Goal: Information Seeking & Learning: Learn about a topic

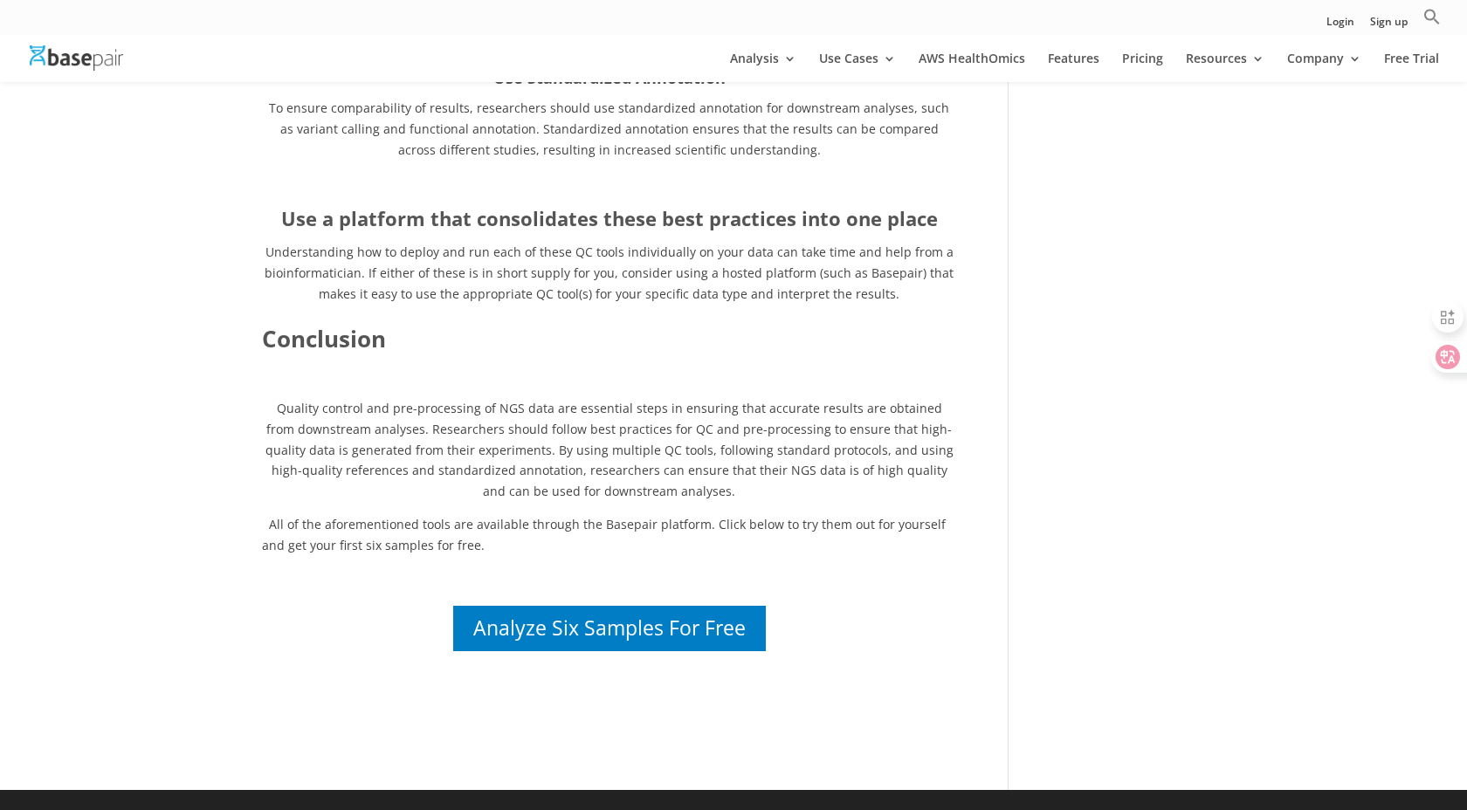
scroll to position [3022, 0]
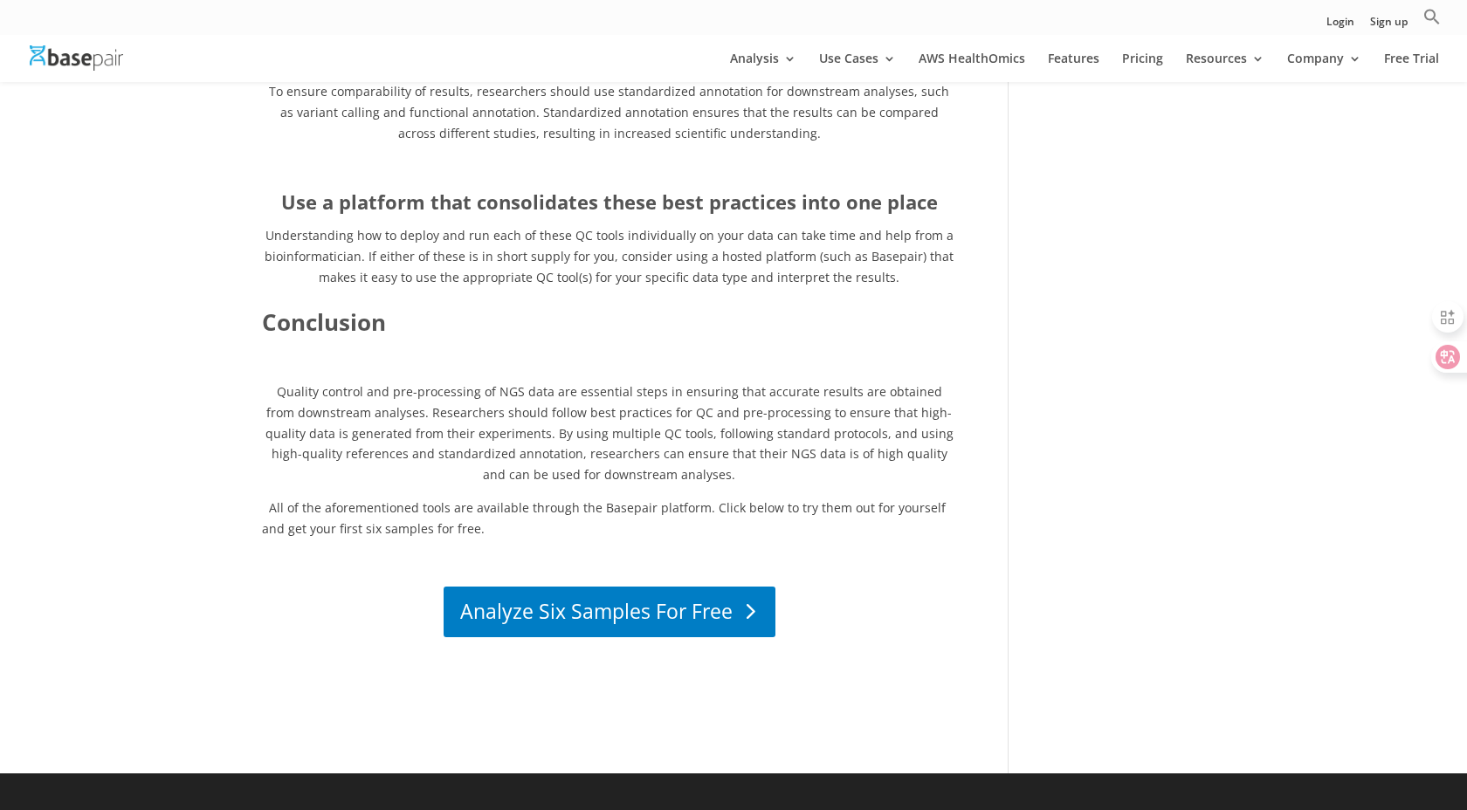
click at [611, 587] on link "Analyze Six Samples For Free" at bounding box center [610, 613] width 332 height 52
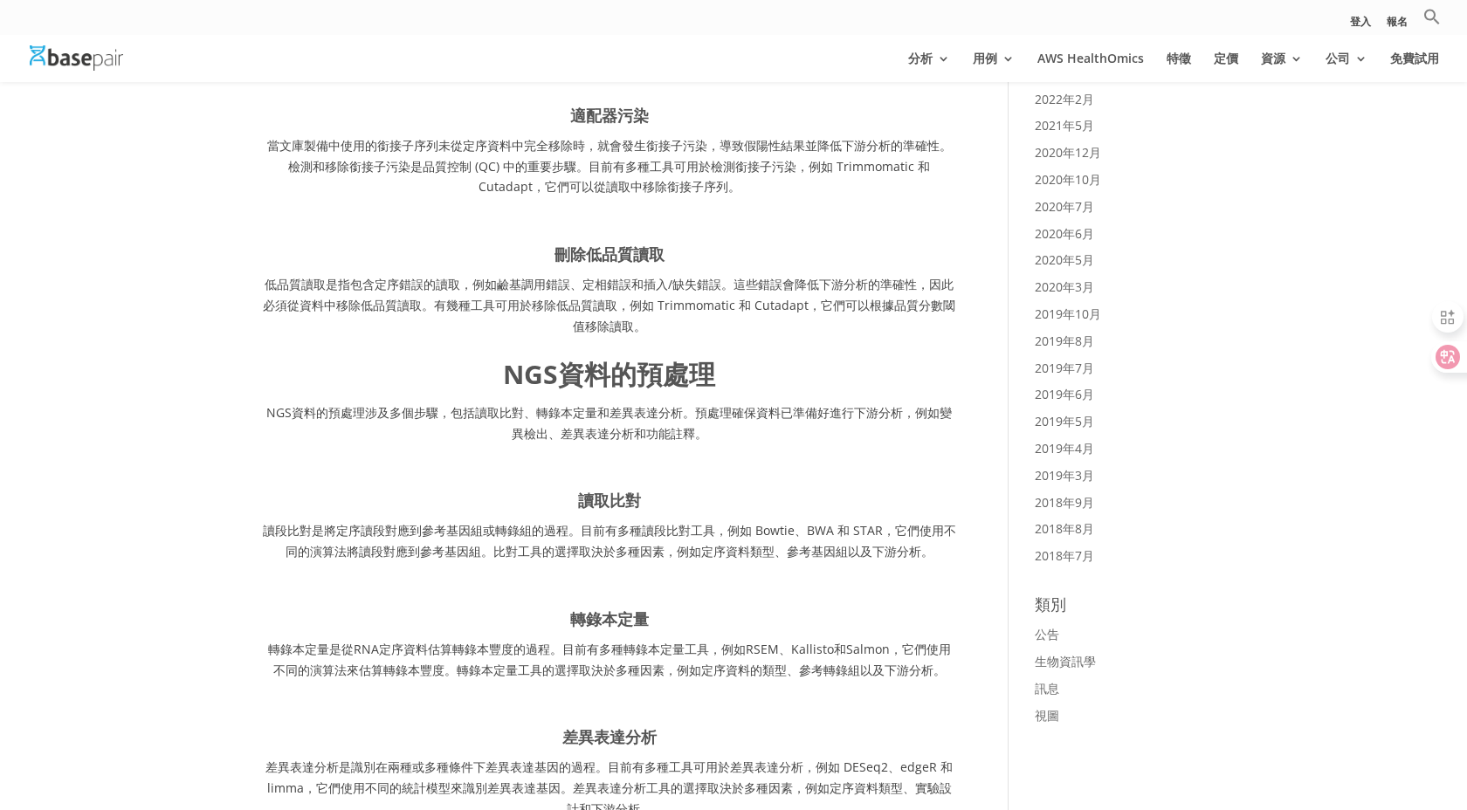
scroll to position [1117, 0]
click at [722, 371] on h1 "NGS資料的預處理" at bounding box center [609, 376] width 694 height 47
click at [763, 520] on font "讀段比對是將定序讀段對應到參考基因組或轉錄組的過程。目前有多種讀段比對工具，例如 Bowtie、BWA 和 STAR，它們使用不同的演算法將讀段對應到參考基因…" at bounding box center [609, 539] width 693 height 38
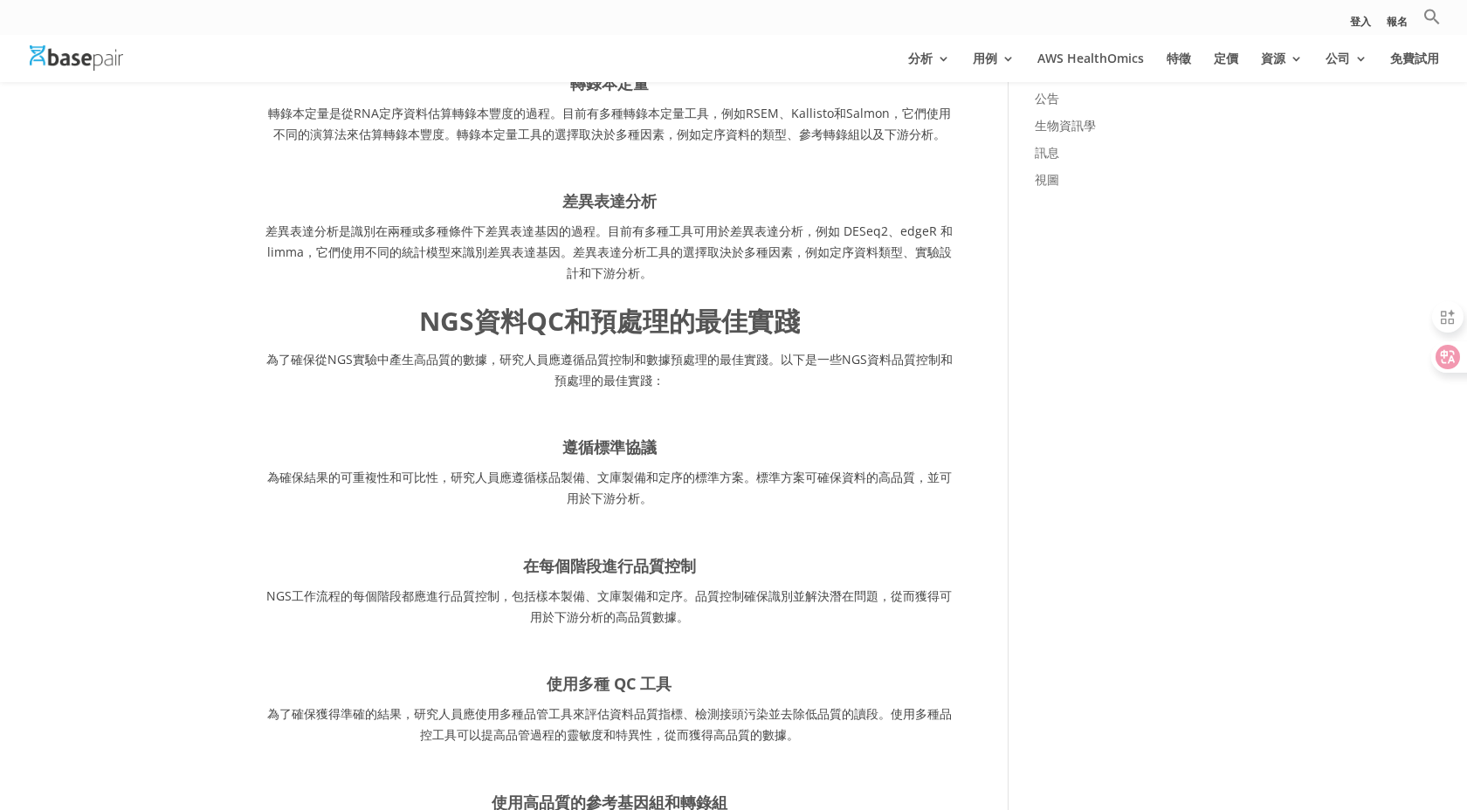
scroll to position [1197, 0]
